Goal: Task Accomplishment & Management: Manage account settings

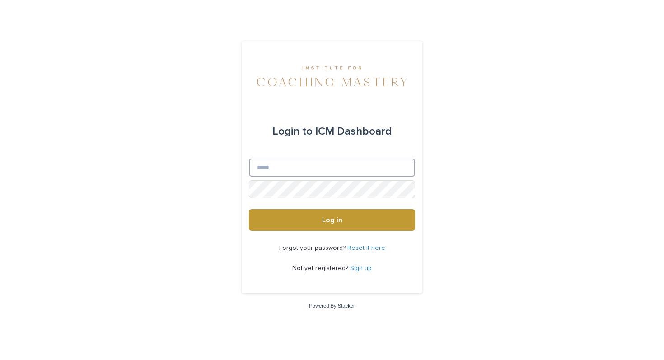
click at [339, 167] on input "Email" at bounding box center [332, 167] width 166 height 18
type input "**********"
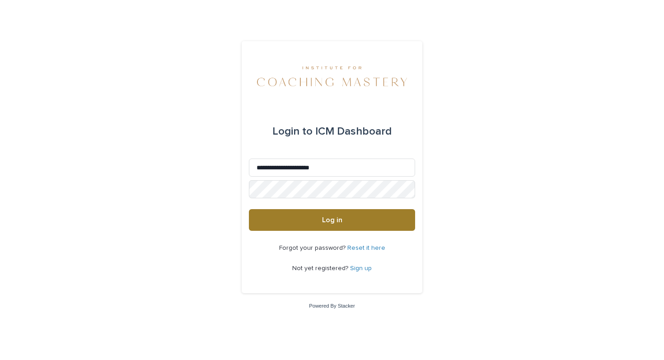
click at [352, 227] on button "Log in" at bounding box center [332, 220] width 166 height 22
